Goal: Subscribe to service/newsletter

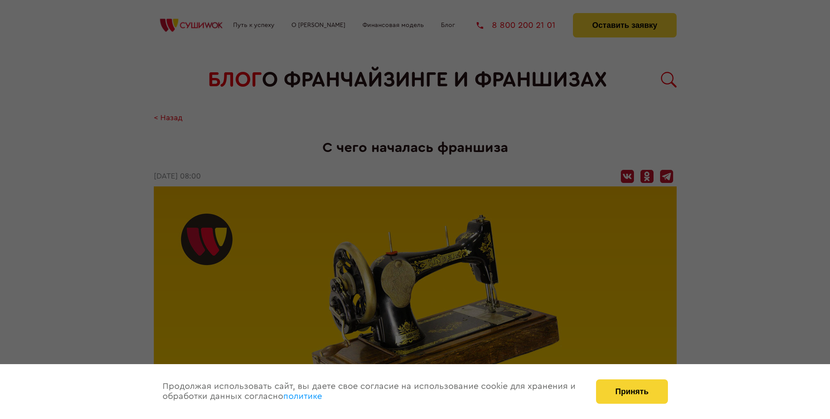
scroll to position [984, 0]
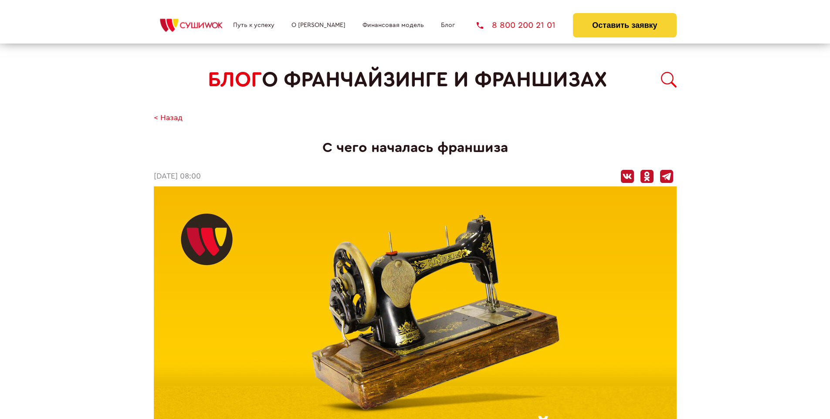
scroll to position [984, 0]
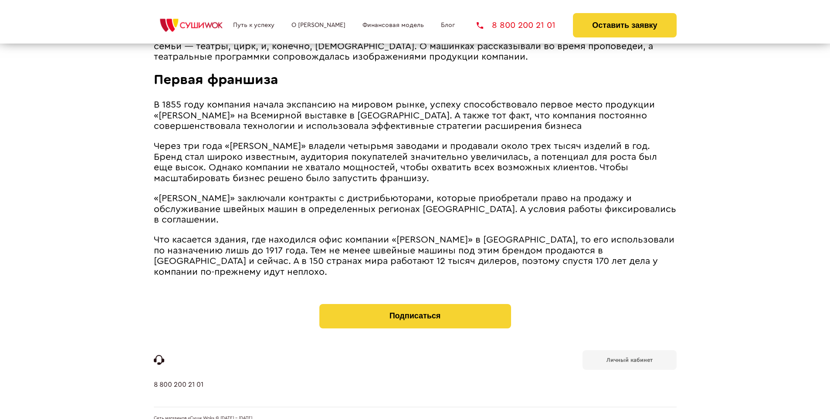
click at [629, 357] on b "Личный кабинет" at bounding box center [629, 360] width 46 height 6
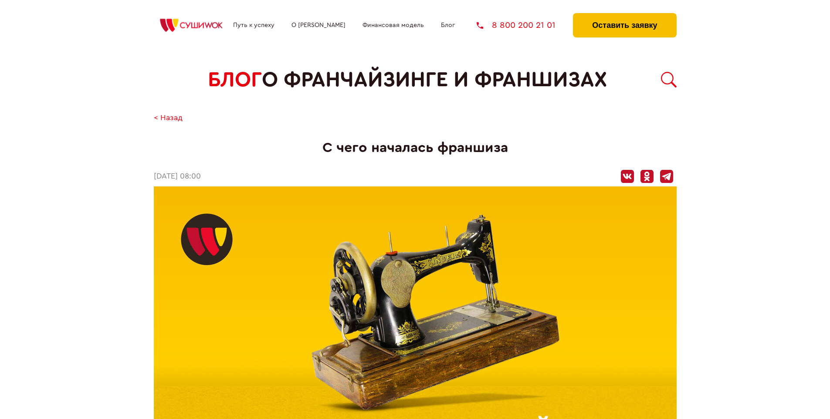
click at [624, 15] on button "Оставить заявку" at bounding box center [624, 25] width 103 height 24
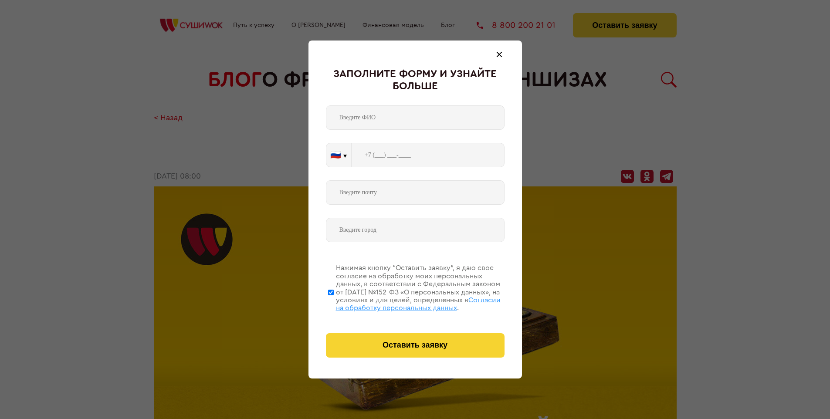
click at [404, 303] on span "Согласии на обработку персональных данных" at bounding box center [418, 304] width 165 height 15
click at [334, 303] on input "Нажимая кнопку “Оставить заявку”, я даю свое согласие на обработку моих персона…" at bounding box center [331, 292] width 6 height 70
checkbox input "false"
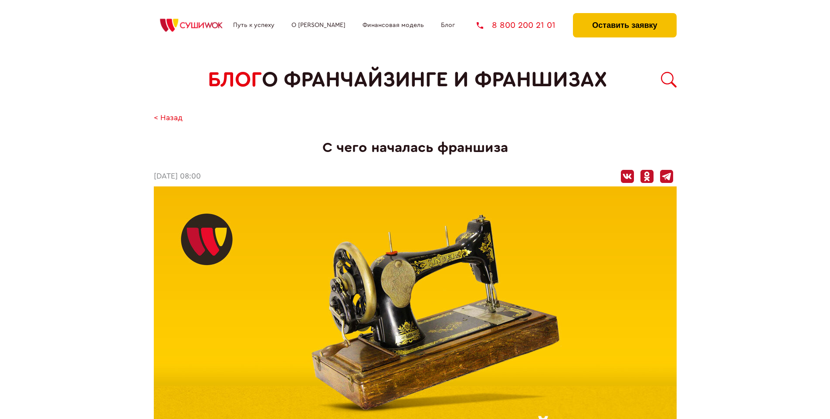
click at [624, 15] on button "Оставить заявку" at bounding box center [624, 25] width 103 height 24
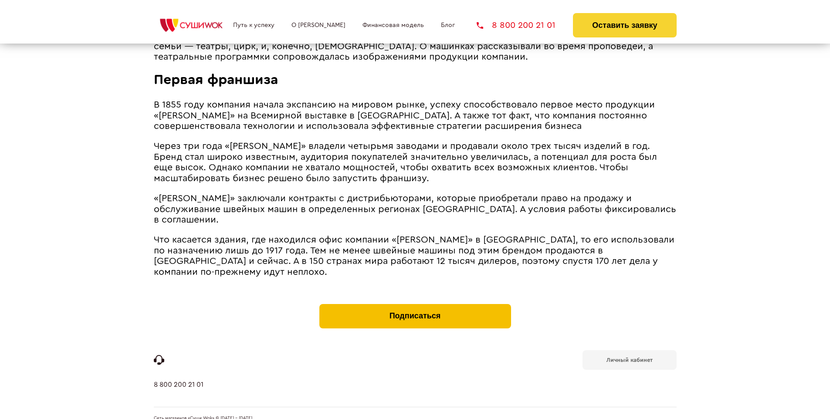
click at [415, 304] on button "Подписаться" at bounding box center [415, 316] width 192 height 24
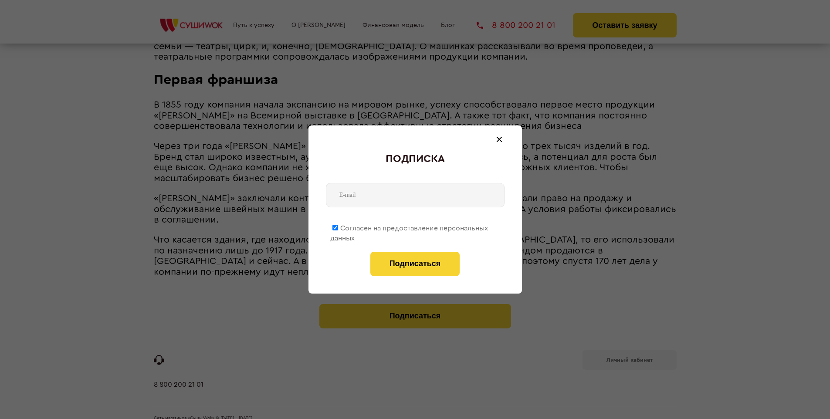
click at [409, 226] on span "Согласен на предоставление персональных данных" at bounding box center [409, 233] width 158 height 17
click at [338, 226] on input "Согласен на предоставление персональных данных" at bounding box center [335, 228] width 6 height 6
checkbox input "false"
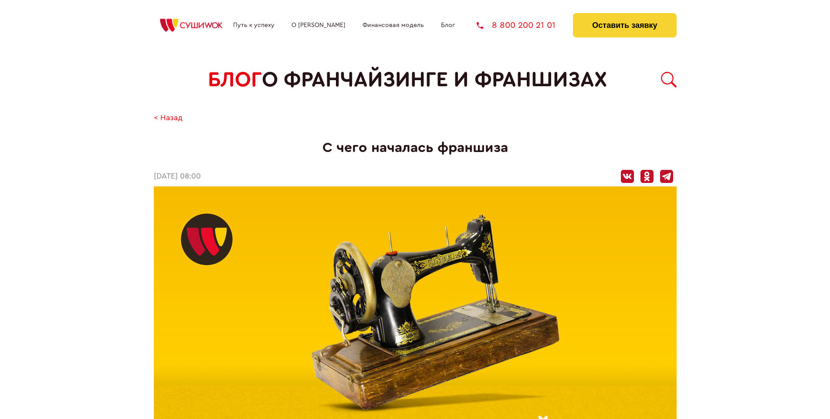
scroll to position [984, 0]
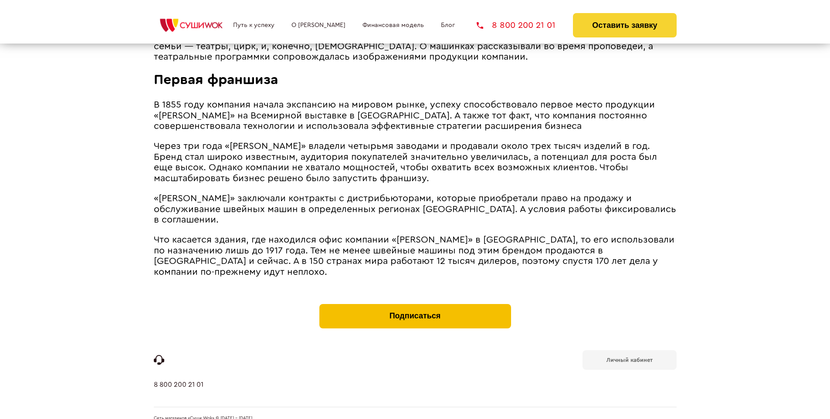
click at [415, 304] on button "Подписаться" at bounding box center [415, 316] width 192 height 24
